Goal: Navigation & Orientation: Go to known website

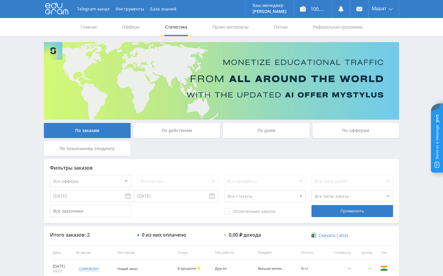
click at [412, 56] on div "Telegram-канал Инструменты База знаний Ваш менеджер: [PERSON_NAME] Online @edug…" at bounding box center [221, 171] width 443 height 342
click at [414, 51] on div "Telegram-канал Инструменты База знаний Ваш менеджер: [PERSON_NAME] Online @edug…" at bounding box center [221, 171] width 443 height 342
click at [416, 57] on div "Telegram-канал Инструменты База знаний Ваш менеджер: [PERSON_NAME] Online @edug…" at bounding box center [221, 171] width 443 height 342
click at [418, 66] on div "Telegram-канал Инструменты База знаний Ваш менеджер: [PERSON_NAME] Online @edug…" at bounding box center [221, 171] width 443 height 342
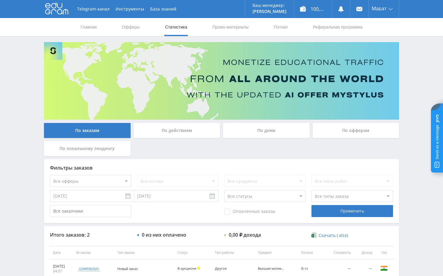
click at [415, 64] on div "Telegram-канал Инструменты База знаний Ваш менеджер: [PERSON_NAME] Online @edug…" at bounding box center [221, 171] width 443 height 342
click at [411, 64] on div "Telegram-канал Инструменты База знаний Ваш менеджер: [PERSON_NAME] Online @edug…" at bounding box center [221, 171] width 443 height 342
click at [410, 48] on div "Telegram-канал Инструменты База знаний Ваш менеджер: [PERSON_NAME] Online @edug…" at bounding box center [221, 171] width 443 height 342
